Goal: Transaction & Acquisition: Purchase product/service

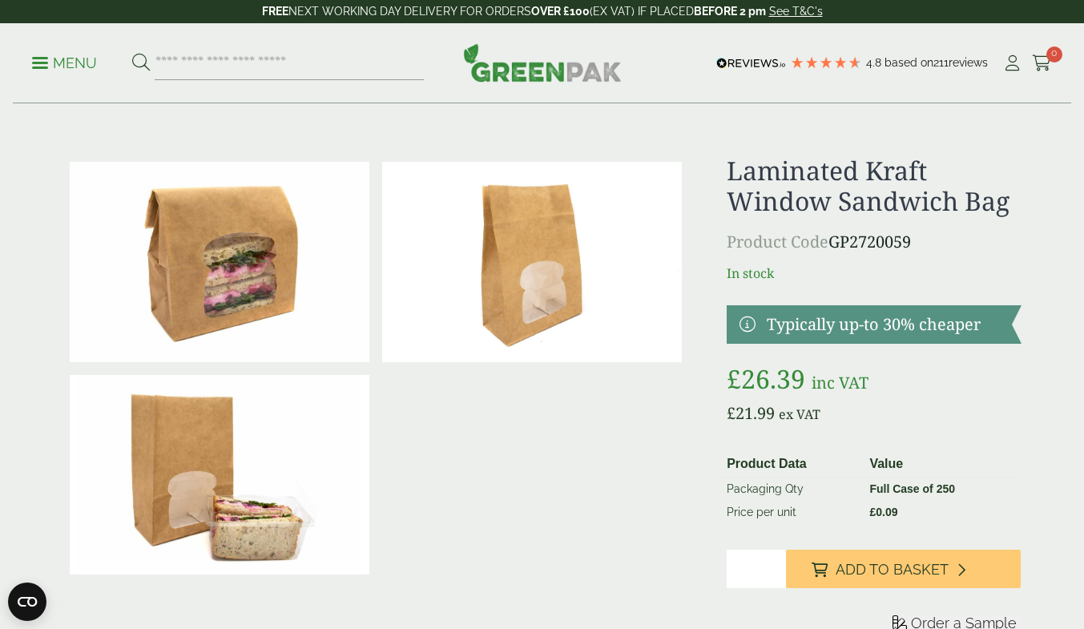
click at [947, 421] on p "£ 21.99 ex VAT" at bounding box center [874, 414] width 294 height 24
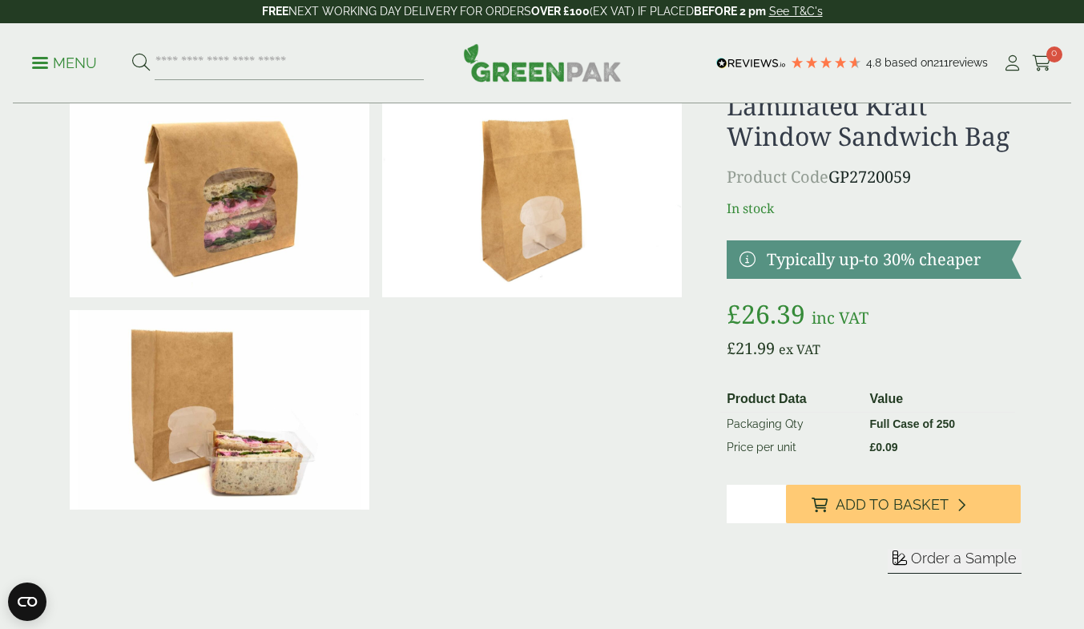
scroll to position [66, 0]
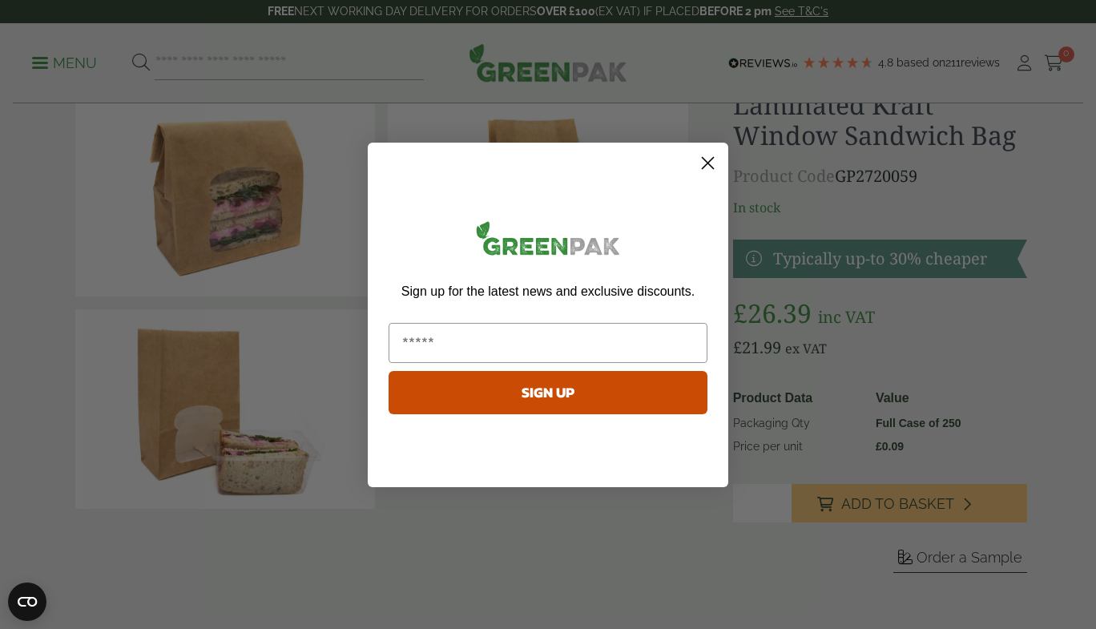
click at [705, 159] on icon "Close dialog" at bounding box center [708, 162] width 11 height 11
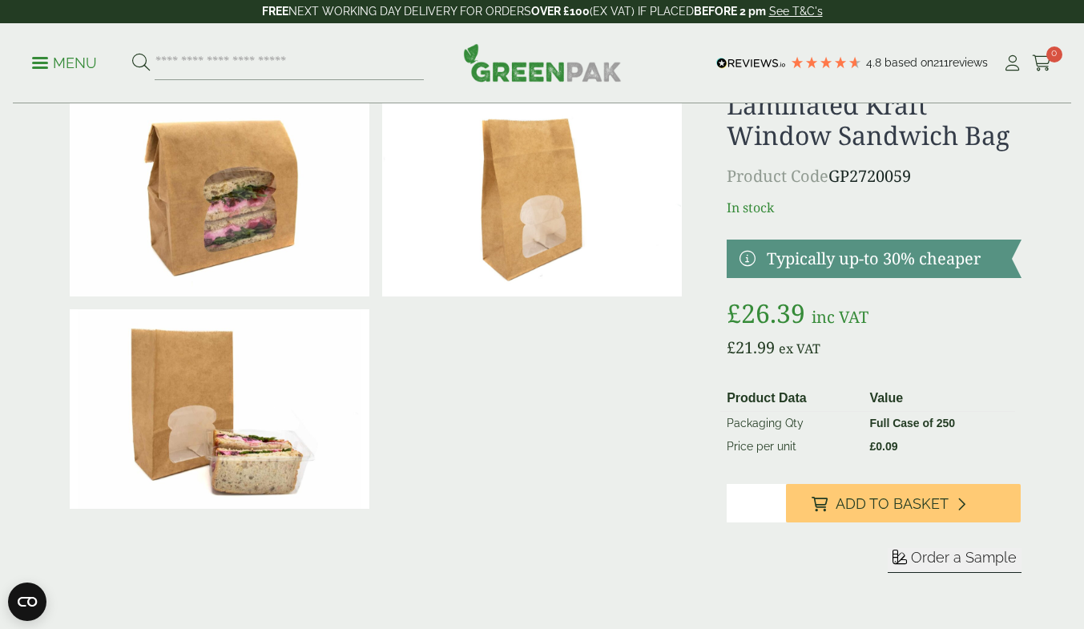
scroll to position [0, 0]
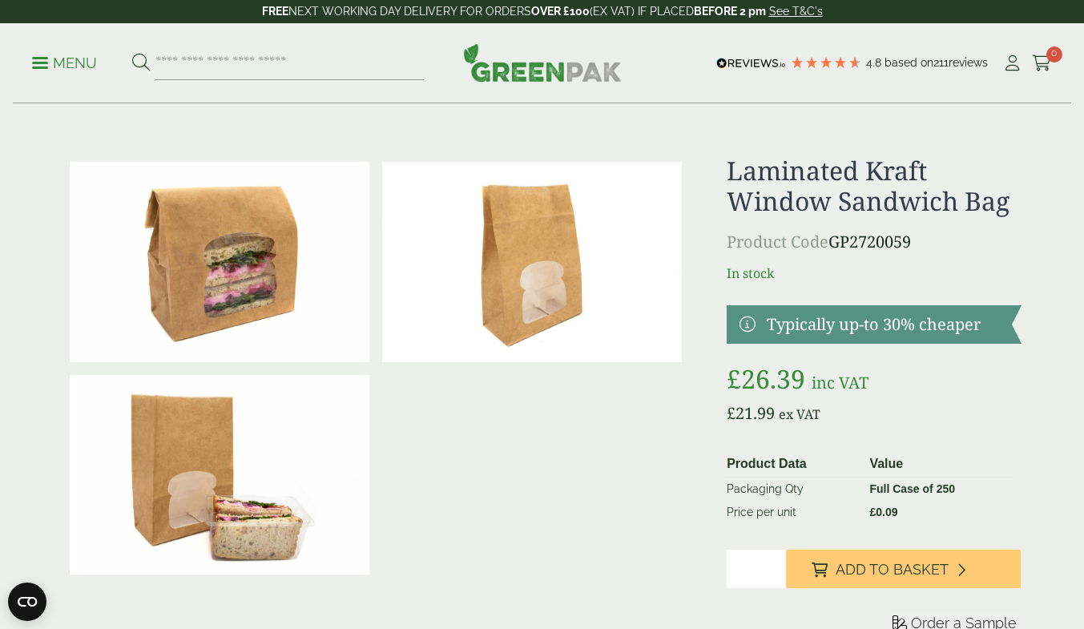
click at [1008, 63] on icon at bounding box center [1013, 63] width 20 height 16
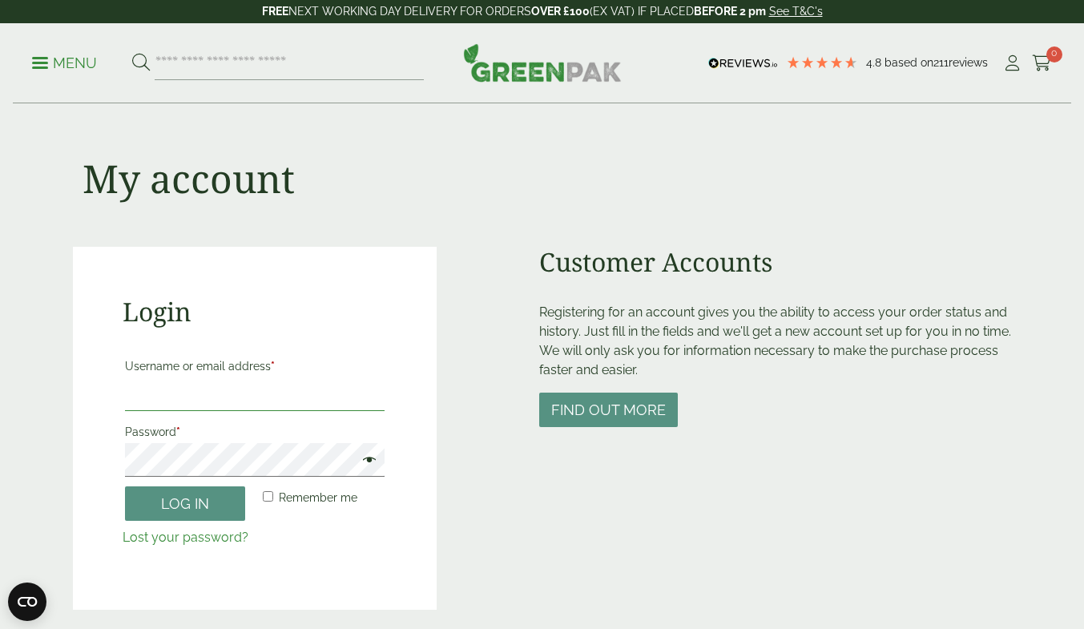
type input "**********"
click at [195, 498] on button "Log in" at bounding box center [185, 504] width 120 height 34
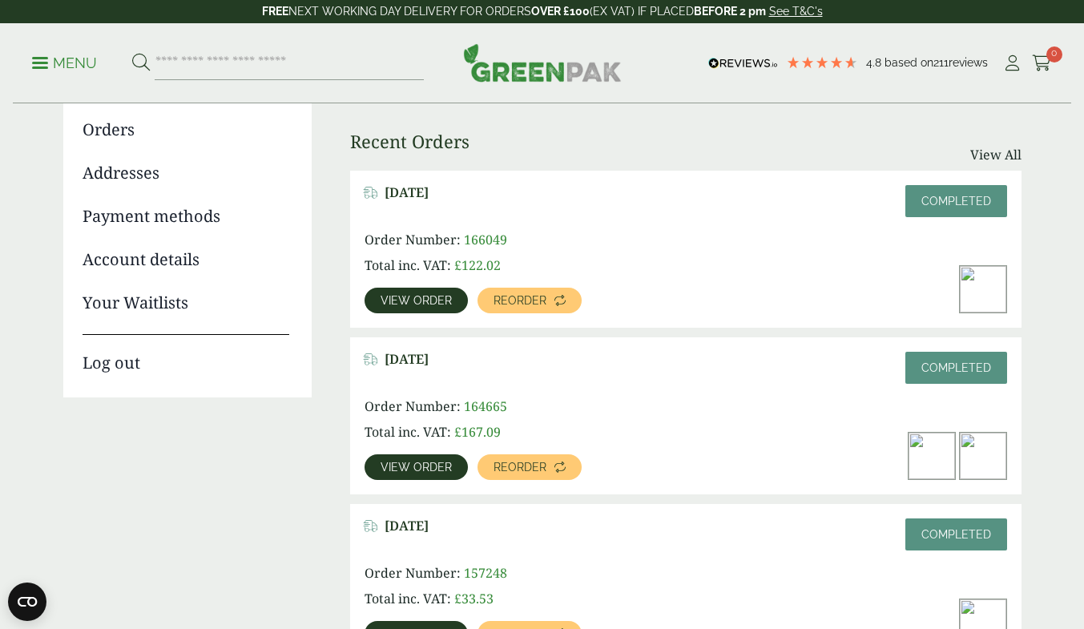
scroll to position [181, 0]
click at [407, 470] on span "View order" at bounding box center [416, 466] width 71 height 11
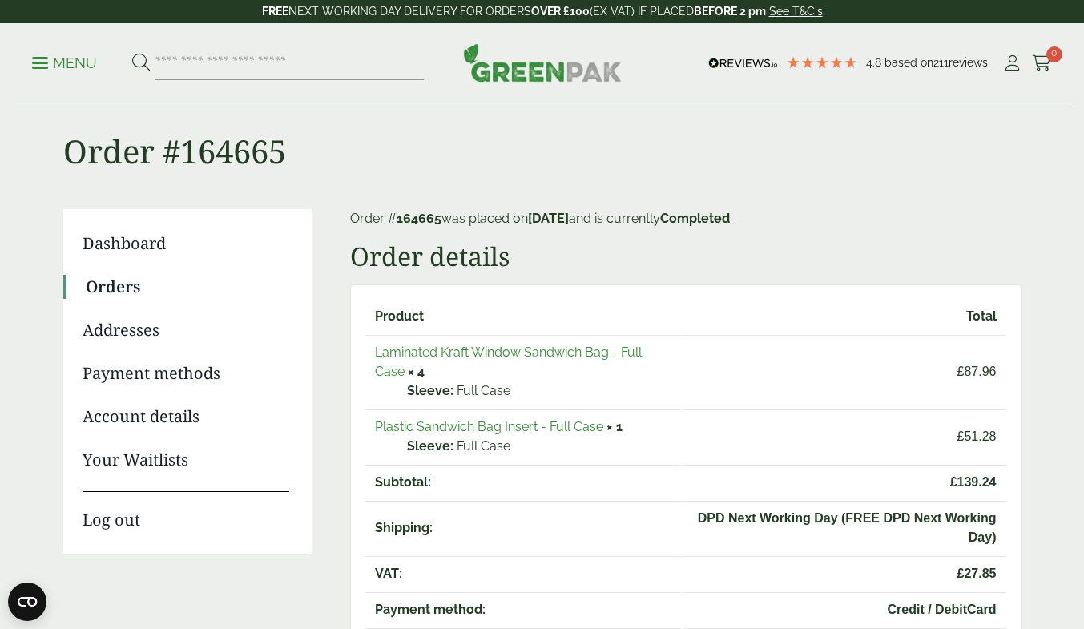
scroll to position [22, 0]
click at [513, 423] on link "Plastic Sandwich Bag Insert - Full Case" at bounding box center [489, 427] width 228 height 15
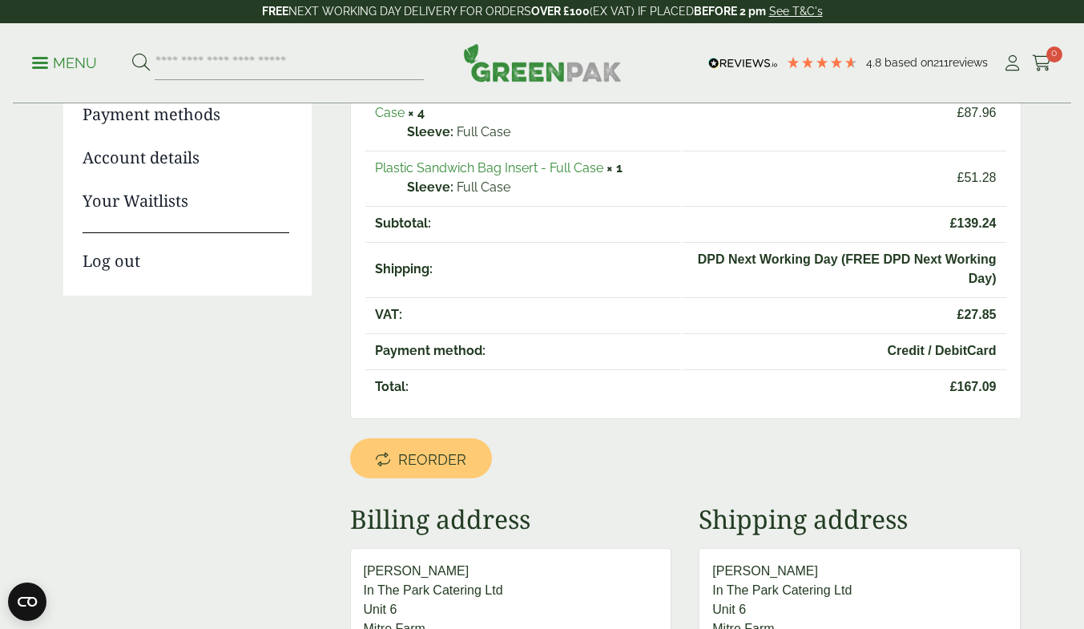
scroll to position [283, 0]
click at [446, 461] on span "Reorder" at bounding box center [432, 459] width 68 height 18
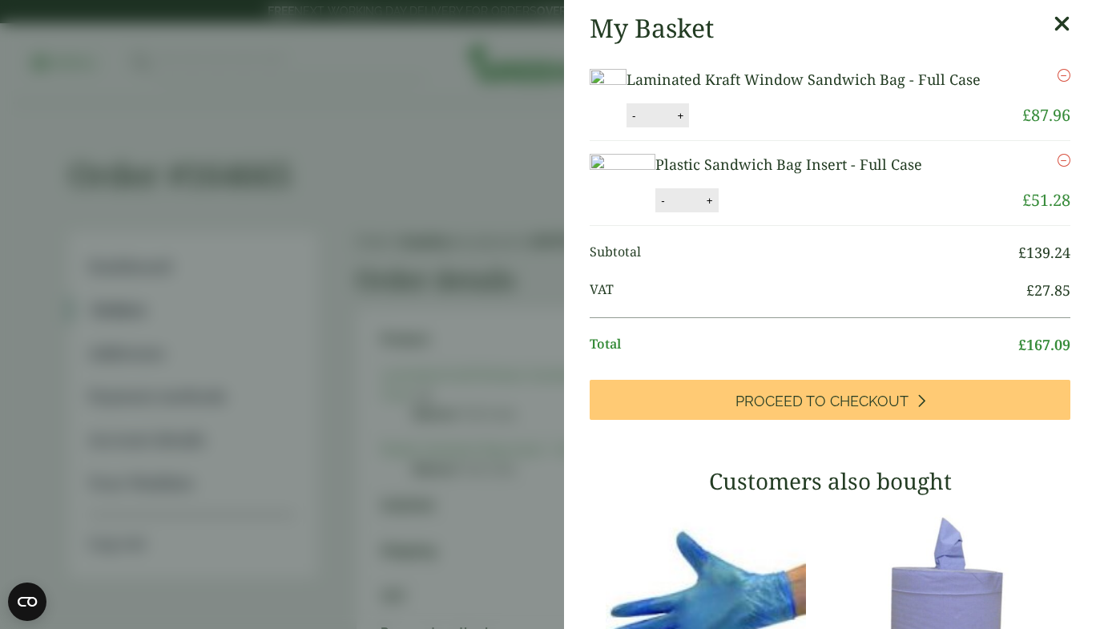
click at [875, 410] on span "Proceed to Checkout" at bounding box center [822, 402] width 173 height 18
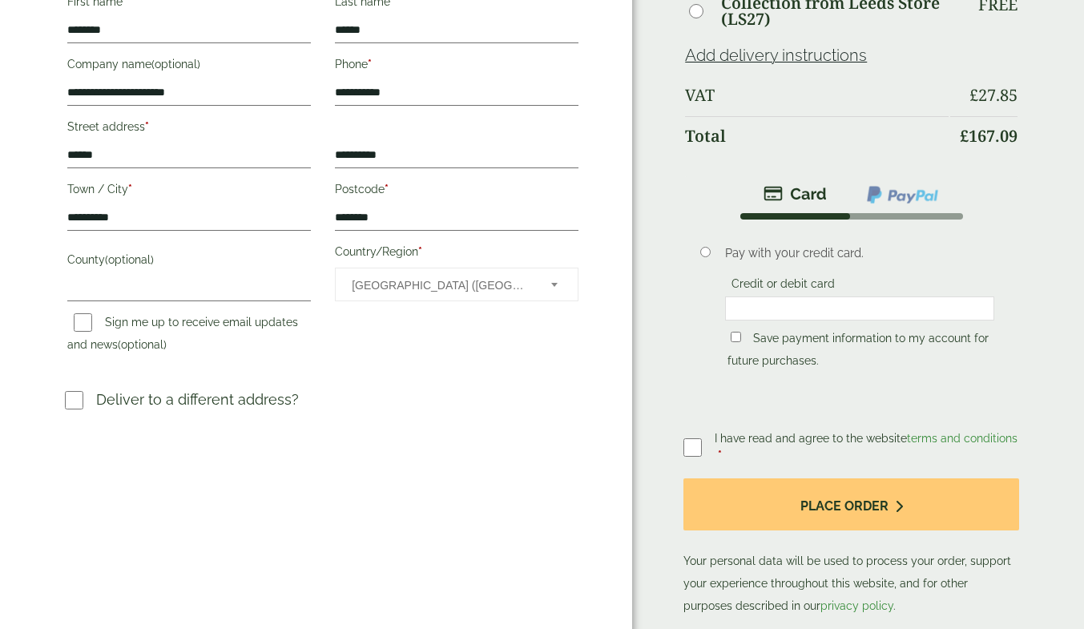
scroll to position [389, 0]
click at [1032, 310] on div "Order Summary Item Ammount Laminated Kraft Window Sandwich Bag - Full Case Qty:…" at bounding box center [858, 145] width 452 height 1069
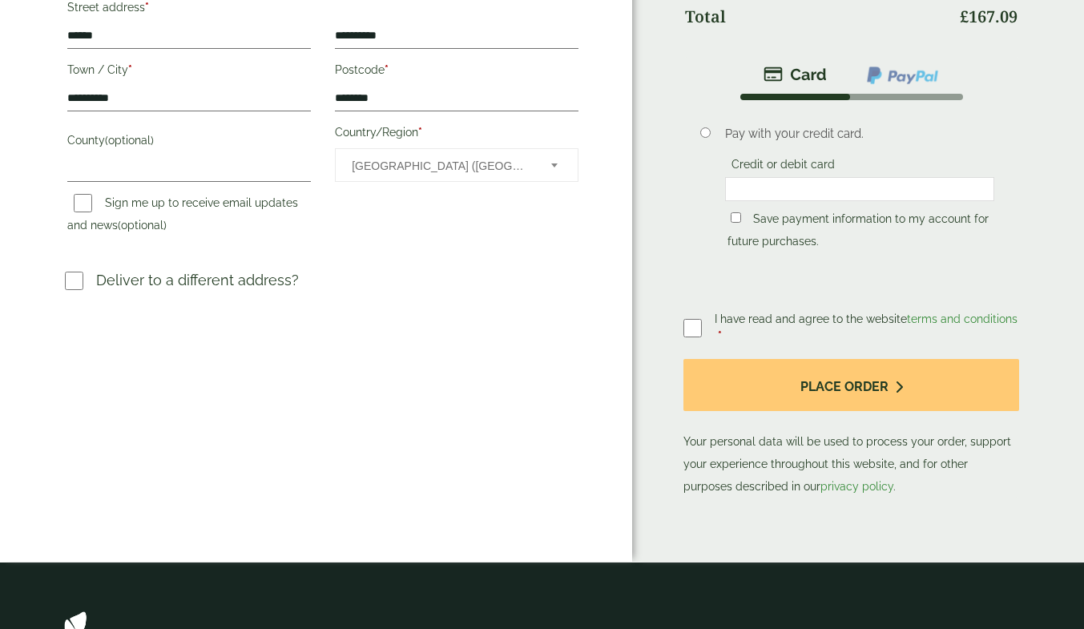
scroll to position [508, 0]
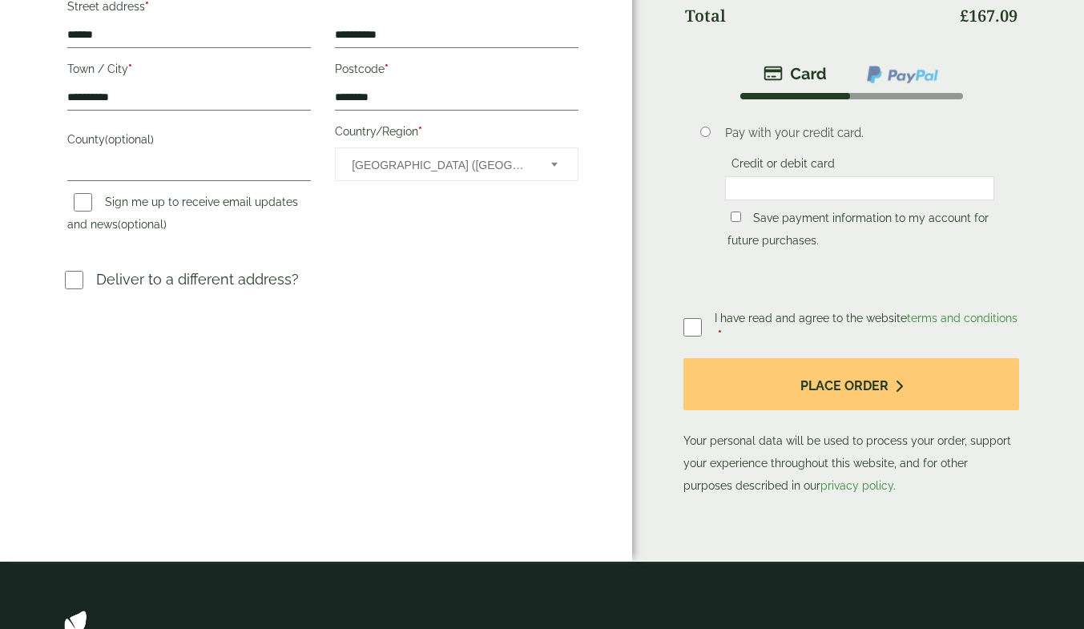
click at [439, 272] on h3 "Deliver to a different address?" at bounding box center [323, 286] width 516 height 34
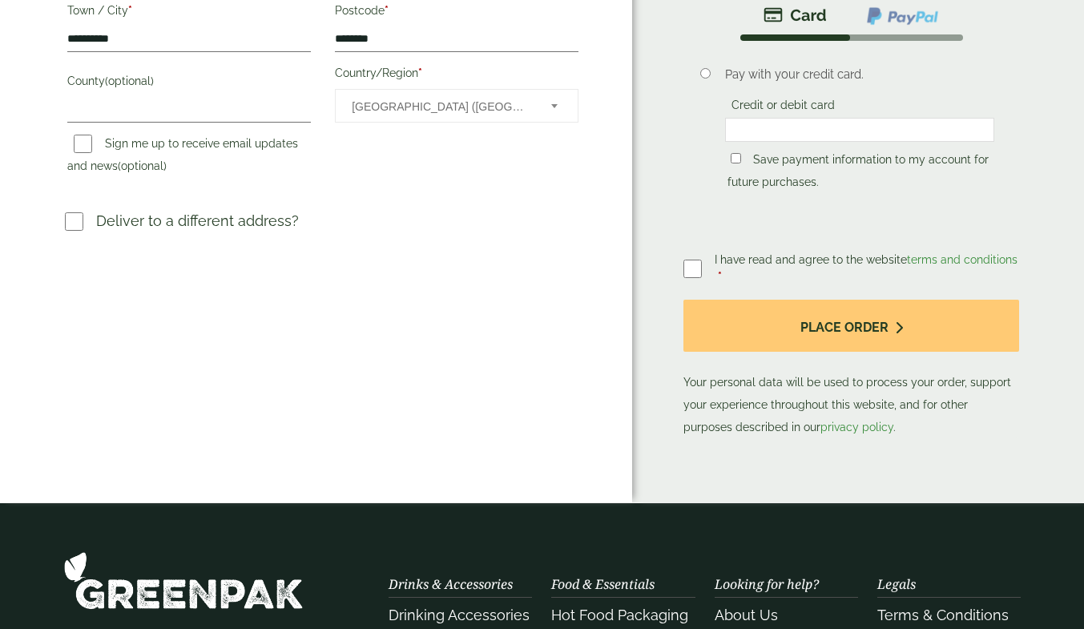
scroll to position [601, 0]
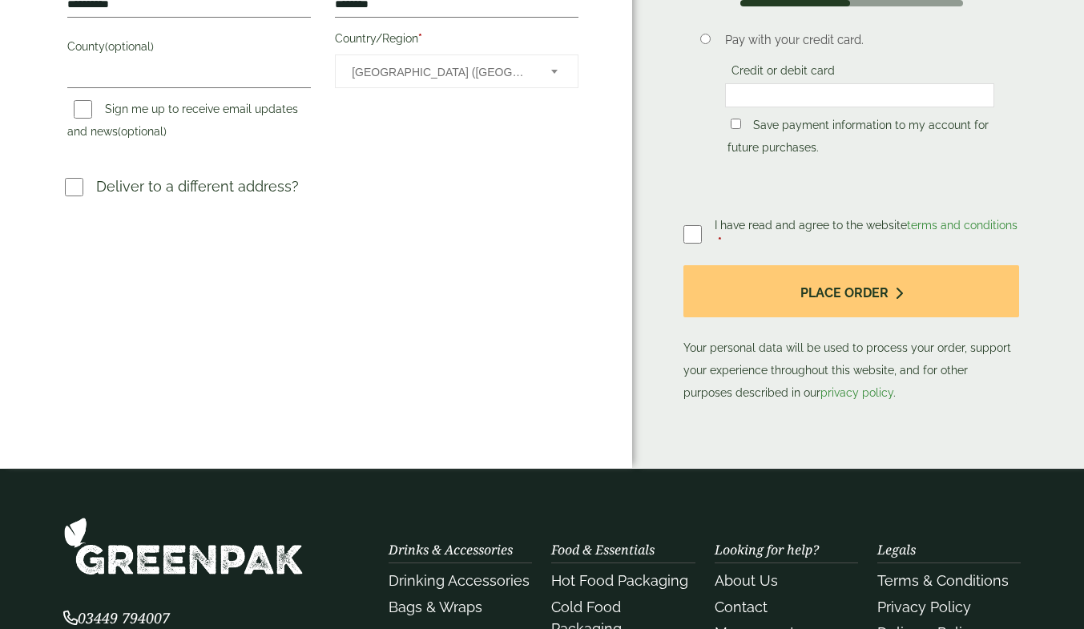
click at [859, 280] on button "Place order" at bounding box center [852, 291] width 336 height 52
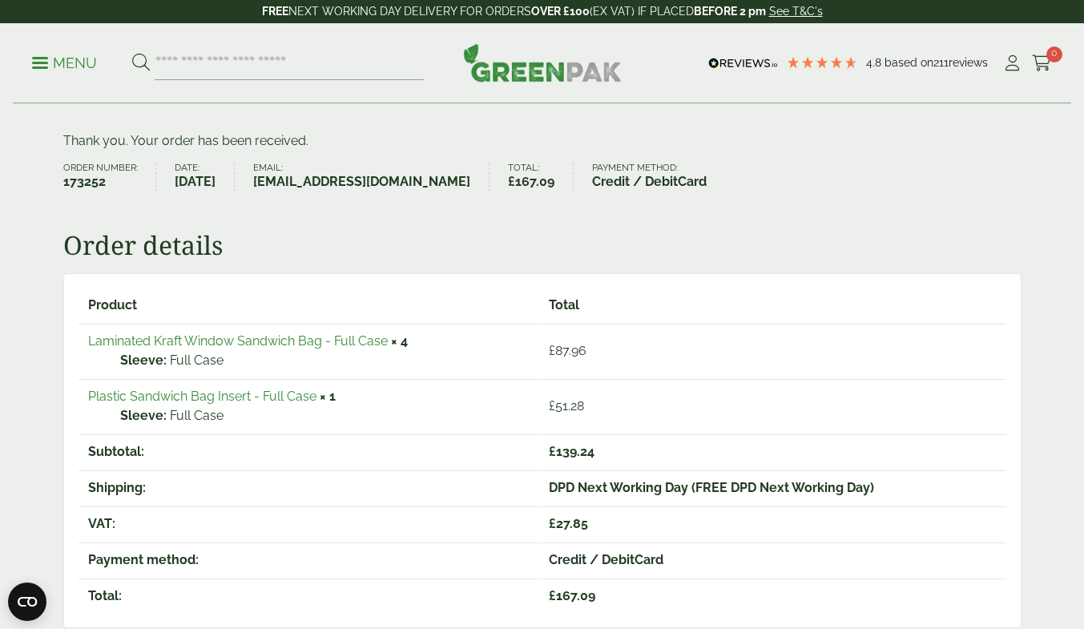
scroll to position [114, 0]
